Goal: Navigation & Orientation: Find specific page/section

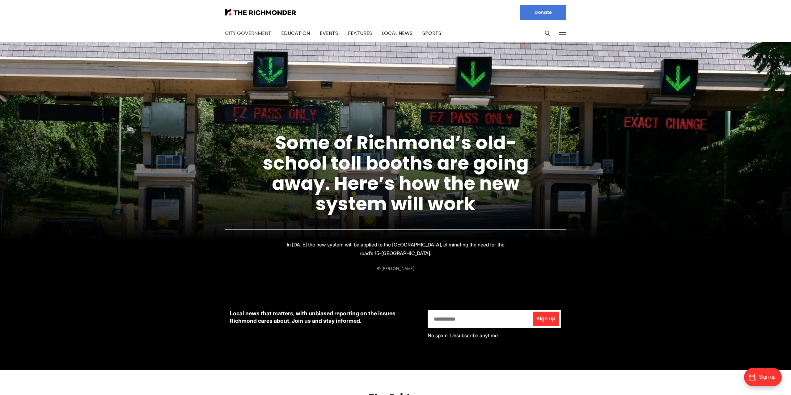
click at [242, 33] on link "City Government" at bounding box center [248, 33] width 46 height 7
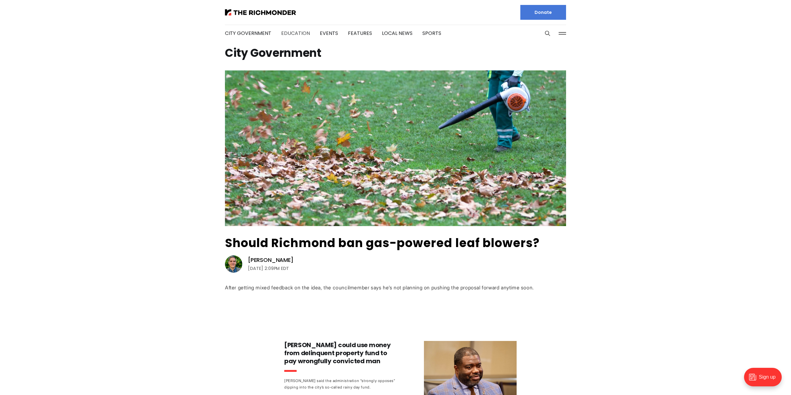
click at [286, 33] on link "Education" at bounding box center [295, 33] width 29 height 7
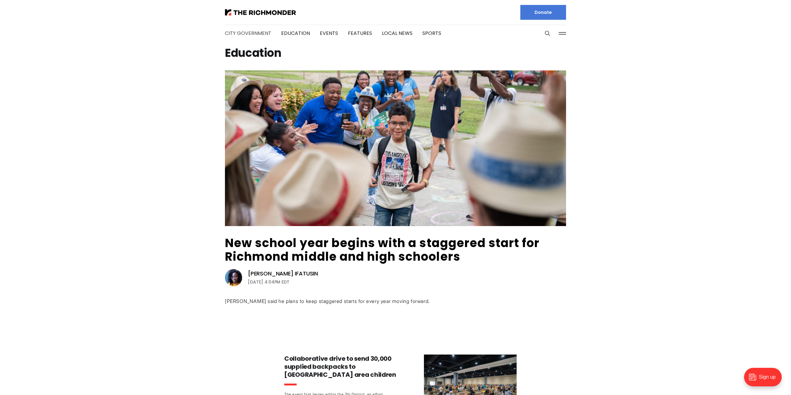
click at [252, 32] on link "City Government" at bounding box center [248, 33] width 46 height 7
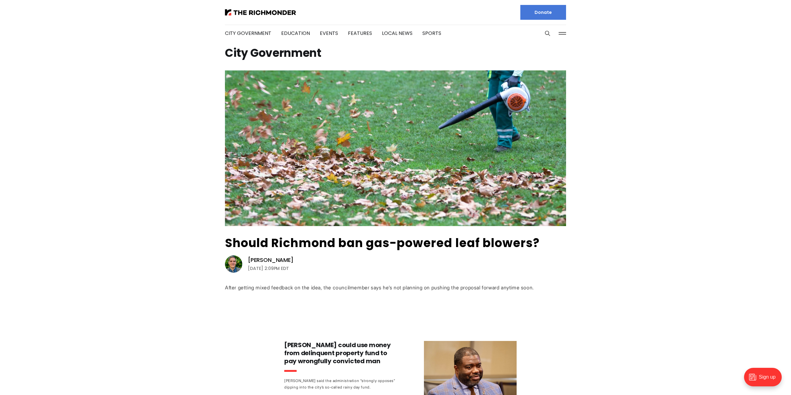
scroll to position [193, 0]
